Goal: Information Seeking & Learning: Check status

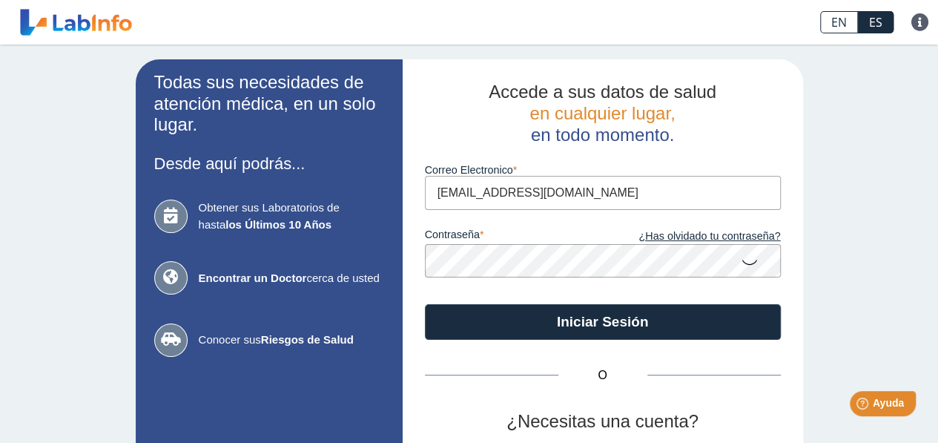
type input "[EMAIL_ADDRESS][DOMAIN_NAME]"
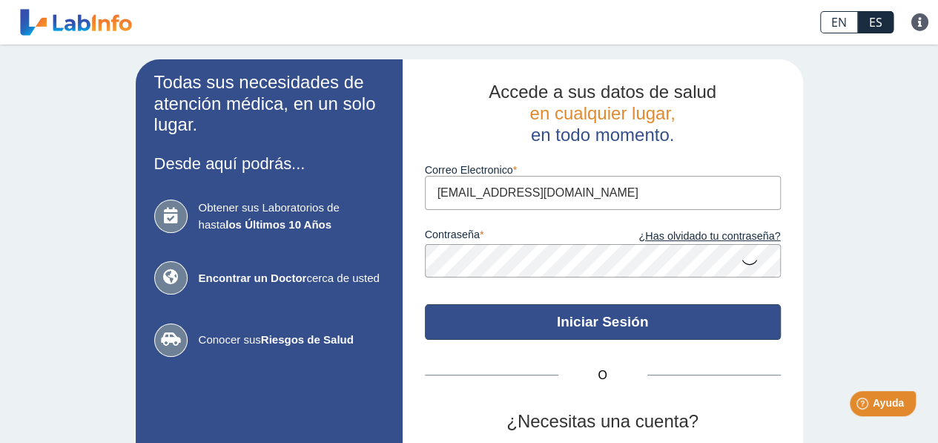
click at [633, 311] on button "Iniciar Sesión" at bounding box center [603, 322] width 356 height 36
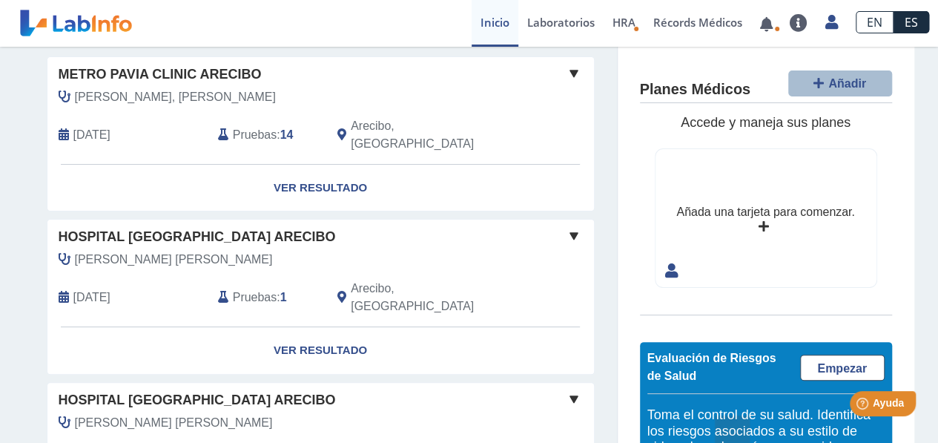
scroll to position [148, 0]
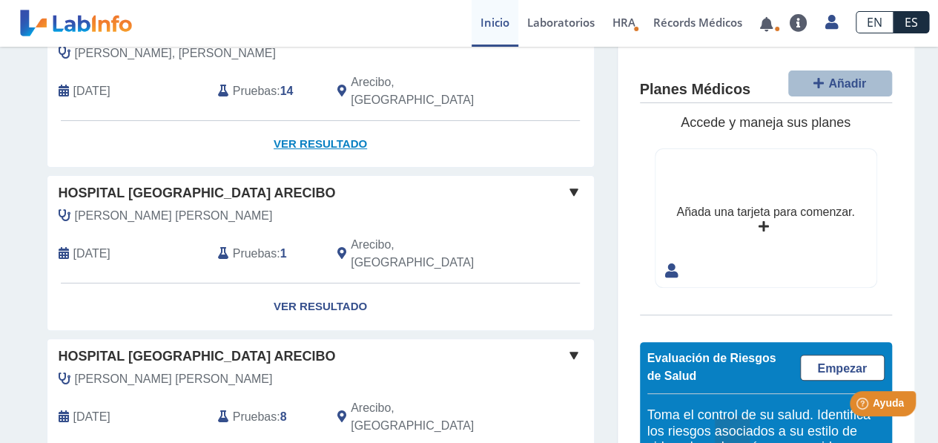
click at [337, 121] on link "Ver Resultado" at bounding box center [320, 144] width 546 height 47
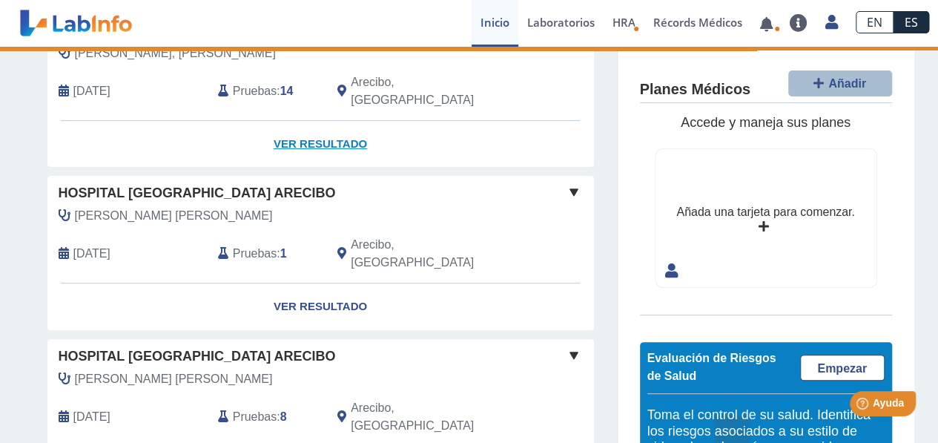
click at [335, 127] on link "Ver Resultado" at bounding box center [320, 144] width 546 height 47
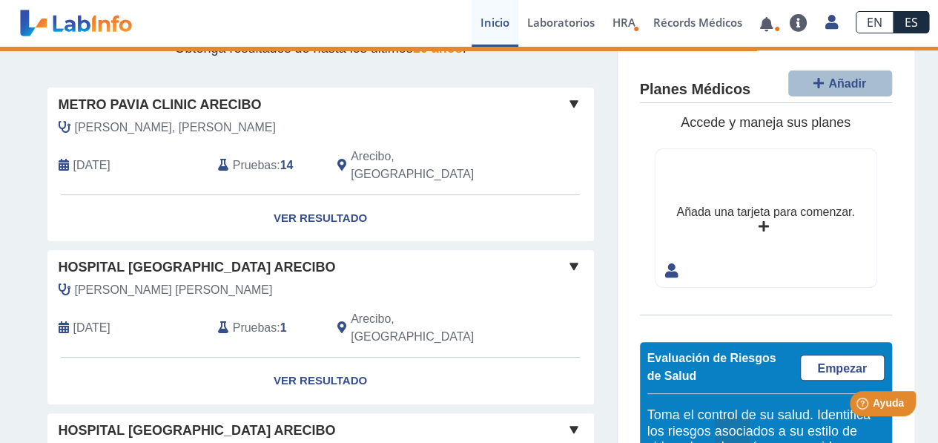
scroll to position [0, 0]
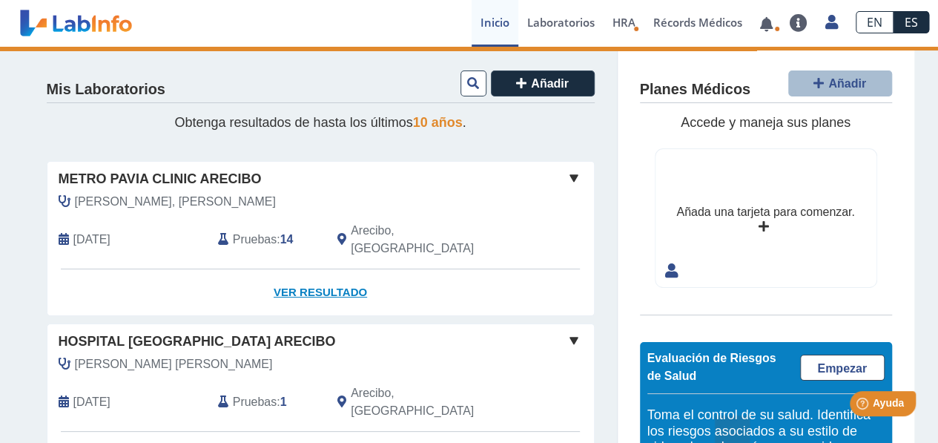
click at [301, 272] on link "Ver Resultado" at bounding box center [320, 292] width 546 height 47
click at [773, 26] on link at bounding box center [766, 24] width 30 height 11
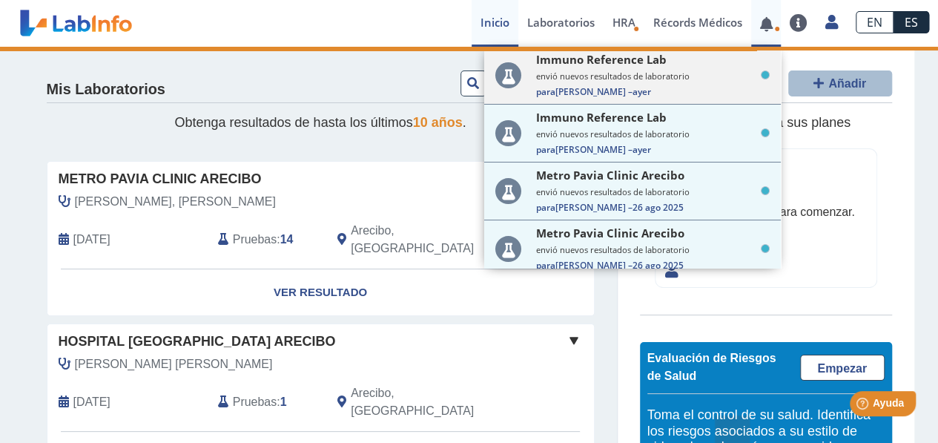
click at [645, 81] on small "envió nuevos resultados de laboratorio" at bounding box center [652, 75] width 233 height 11
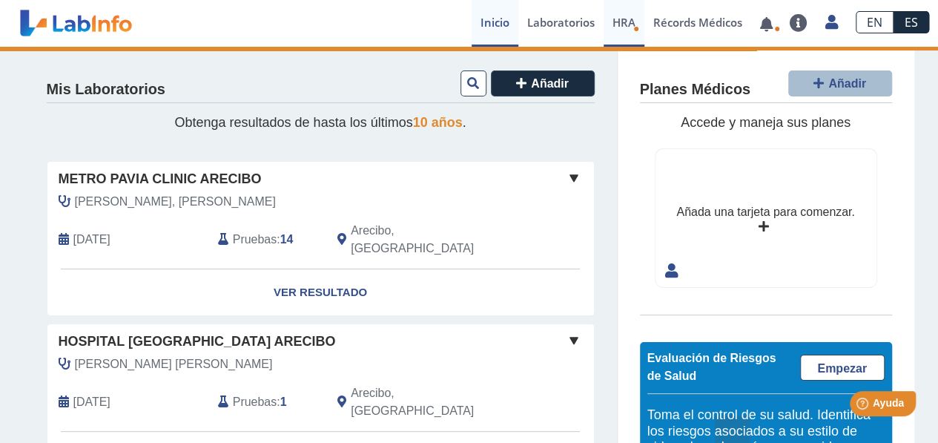
click at [627, 21] on span "HRA" at bounding box center [623, 22] width 23 height 15
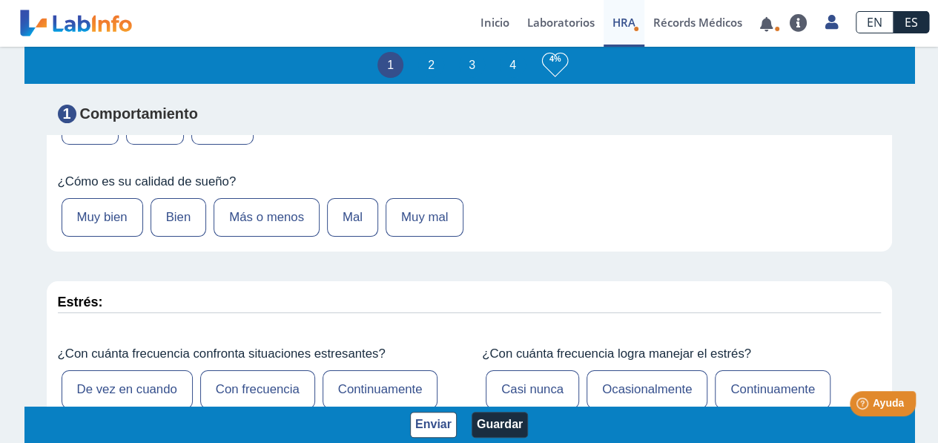
scroll to position [519, 0]
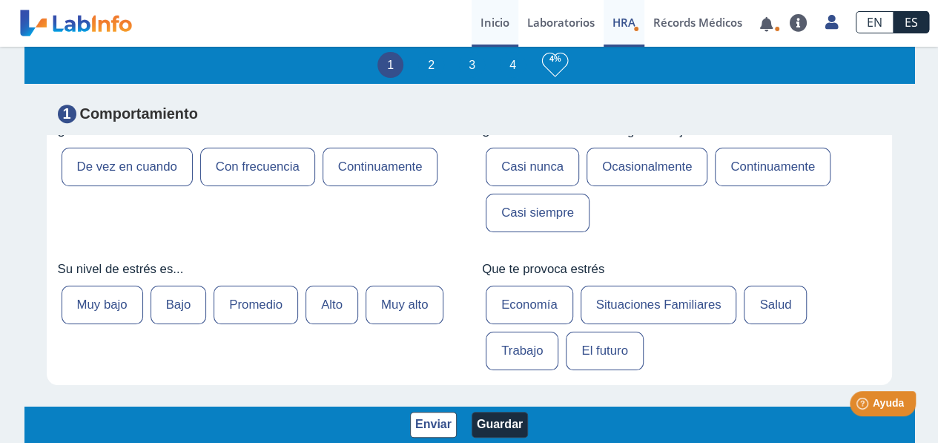
click at [501, 21] on link "Inicio" at bounding box center [494, 23] width 47 height 47
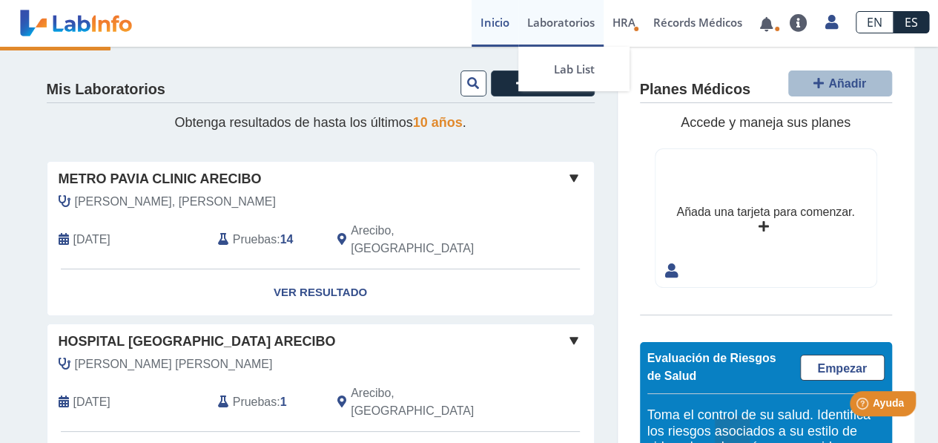
click at [561, 18] on link "Laboratorios" at bounding box center [560, 23] width 85 height 47
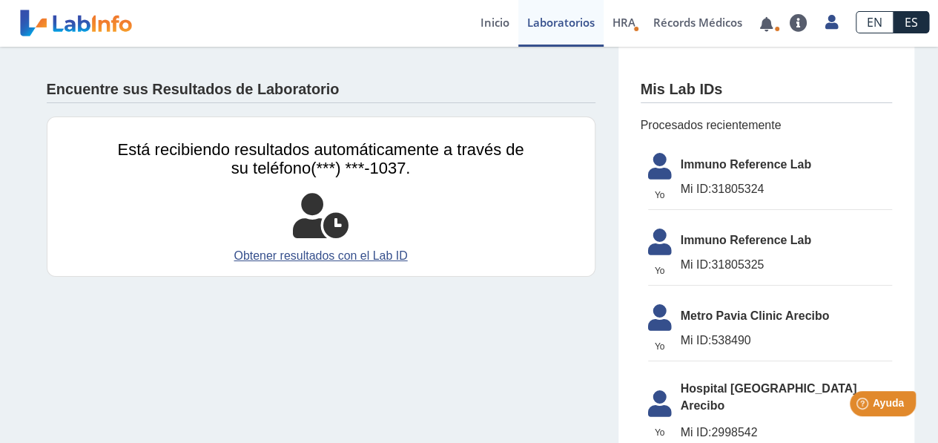
click at [764, 172] on span "Immuno Reference Lab" at bounding box center [785, 165] width 211 height 18
click at [722, 199] on li "Yo Yo Immuno Reference Lab Mi ID: 31805324" at bounding box center [770, 177] width 244 height 64
click at [719, 185] on span "Mi ID: 31805324" at bounding box center [785, 189] width 211 height 18
click at [498, 22] on link "Inicio" at bounding box center [494, 23] width 47 height 47
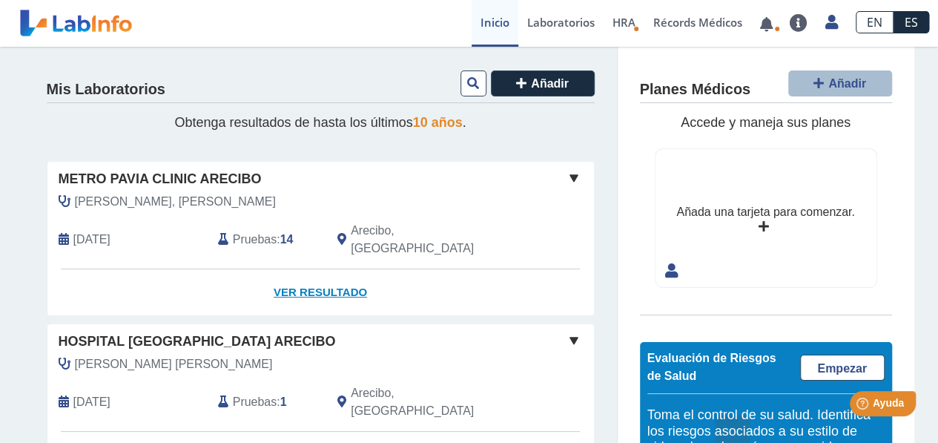
click at [308, 274] on link "Ver Resultado" at bounding box center [320, 292] width 546 height 47
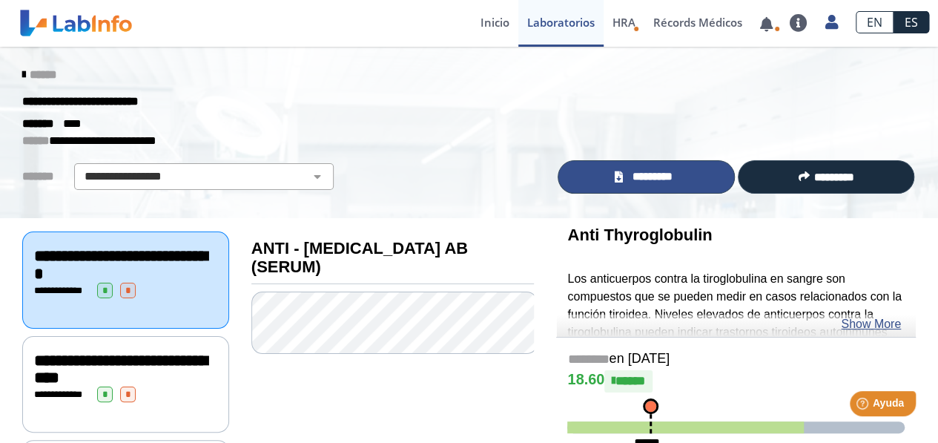
click at [649, 176] on span "*********" at bounding box center [652, 176] width 51 height 17
